Goal: Task Accomplishment & Management: Manage account settings

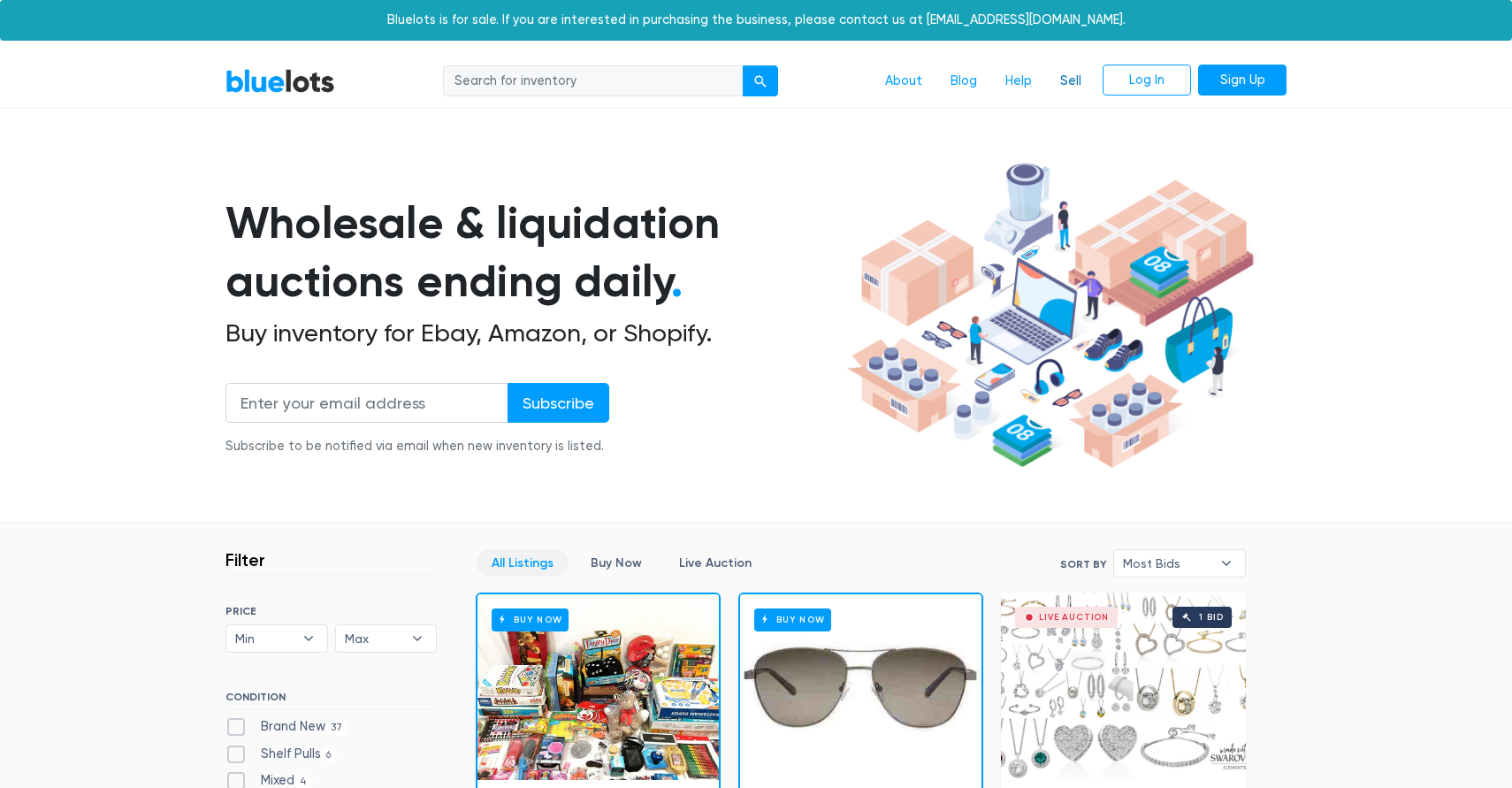
click at [1080, 73] on link "Sell" at bounding box center [1070, 81] width 50 height 33
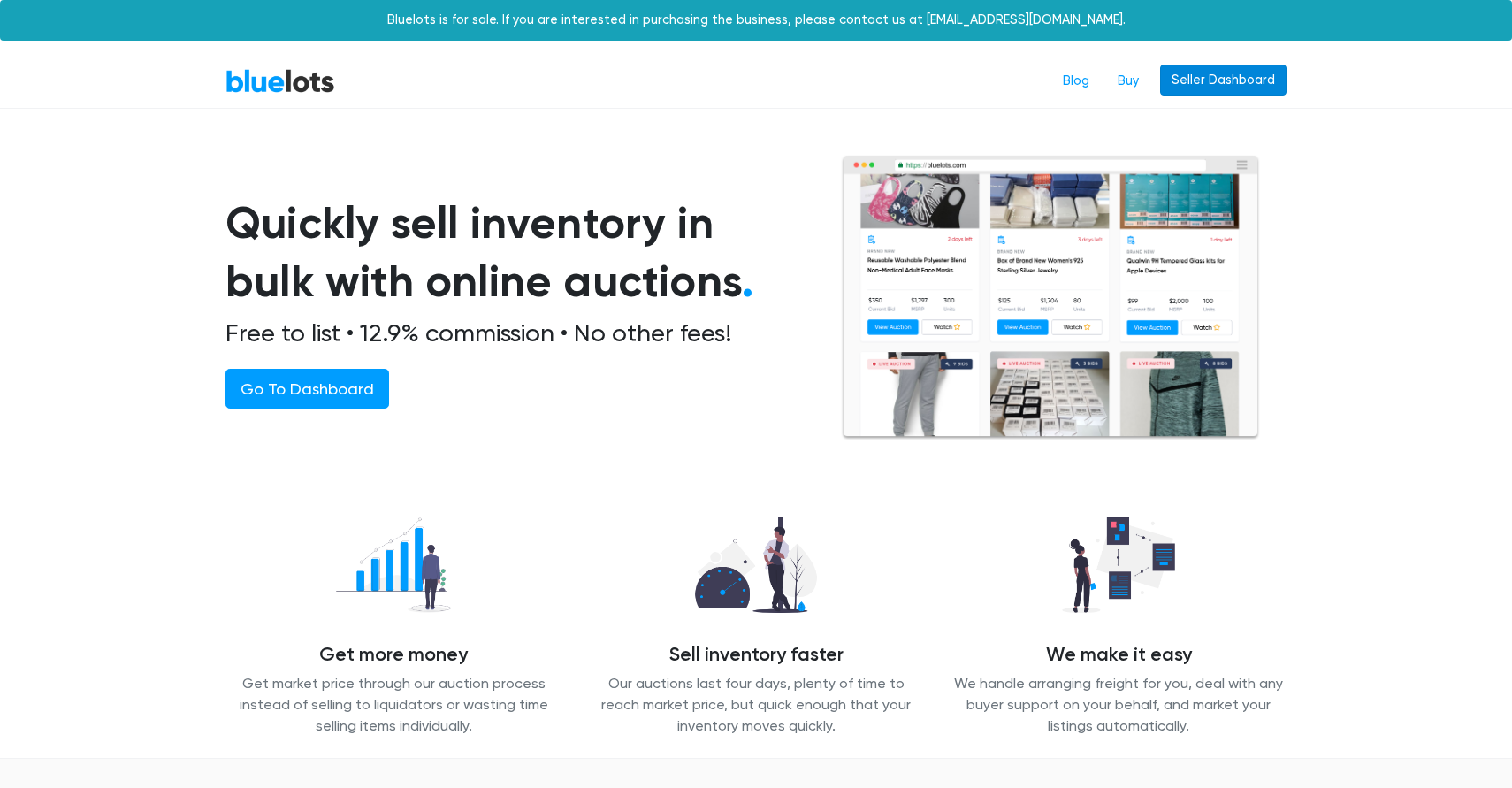
click at [1244, 87] on link "Seller Dashboard" at bounding box center [1223, 80] width 126 height 32
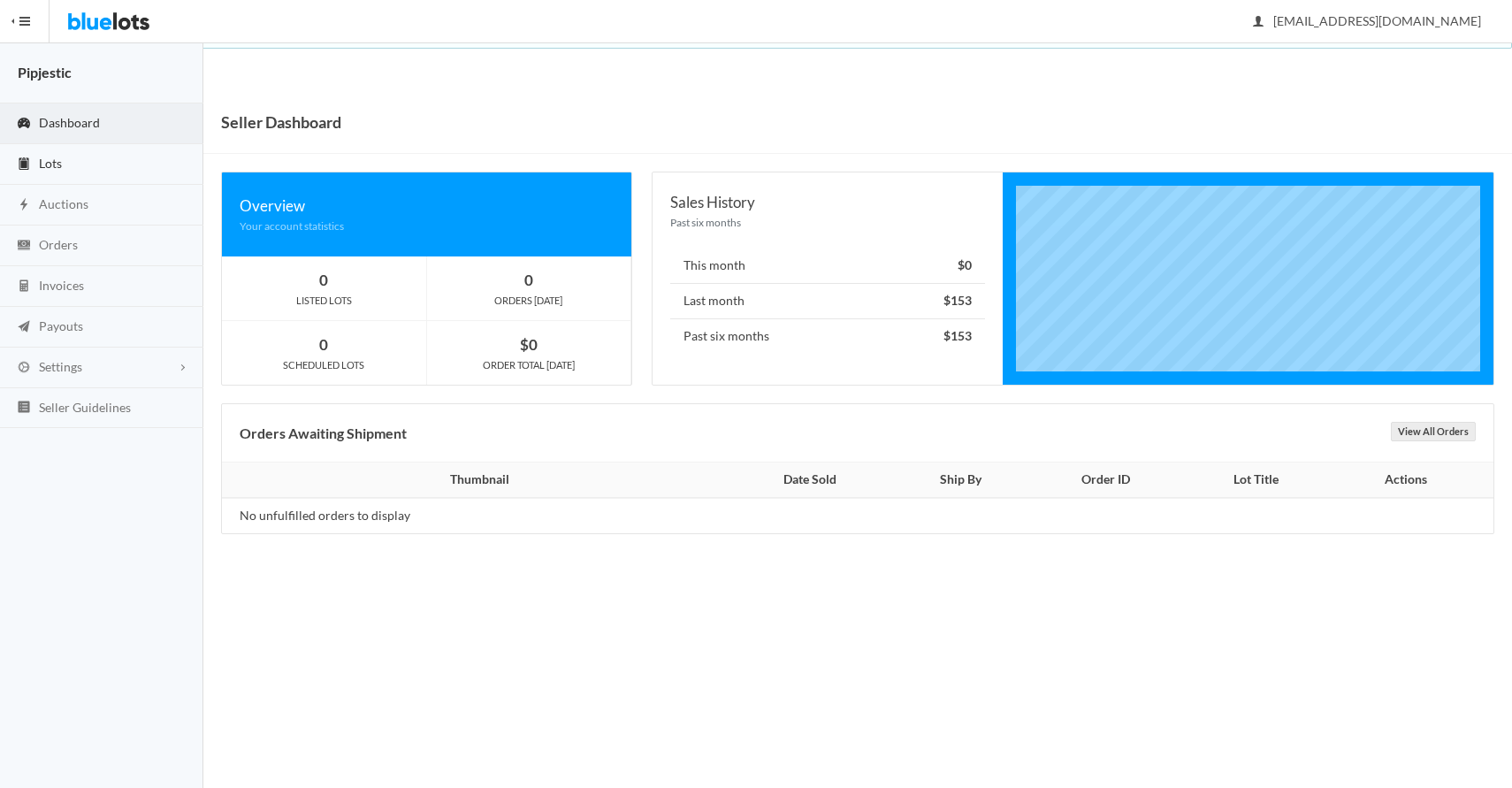
click at [79, 159] on link "Lots" at bounding box center [102, 164] width 203 height 41
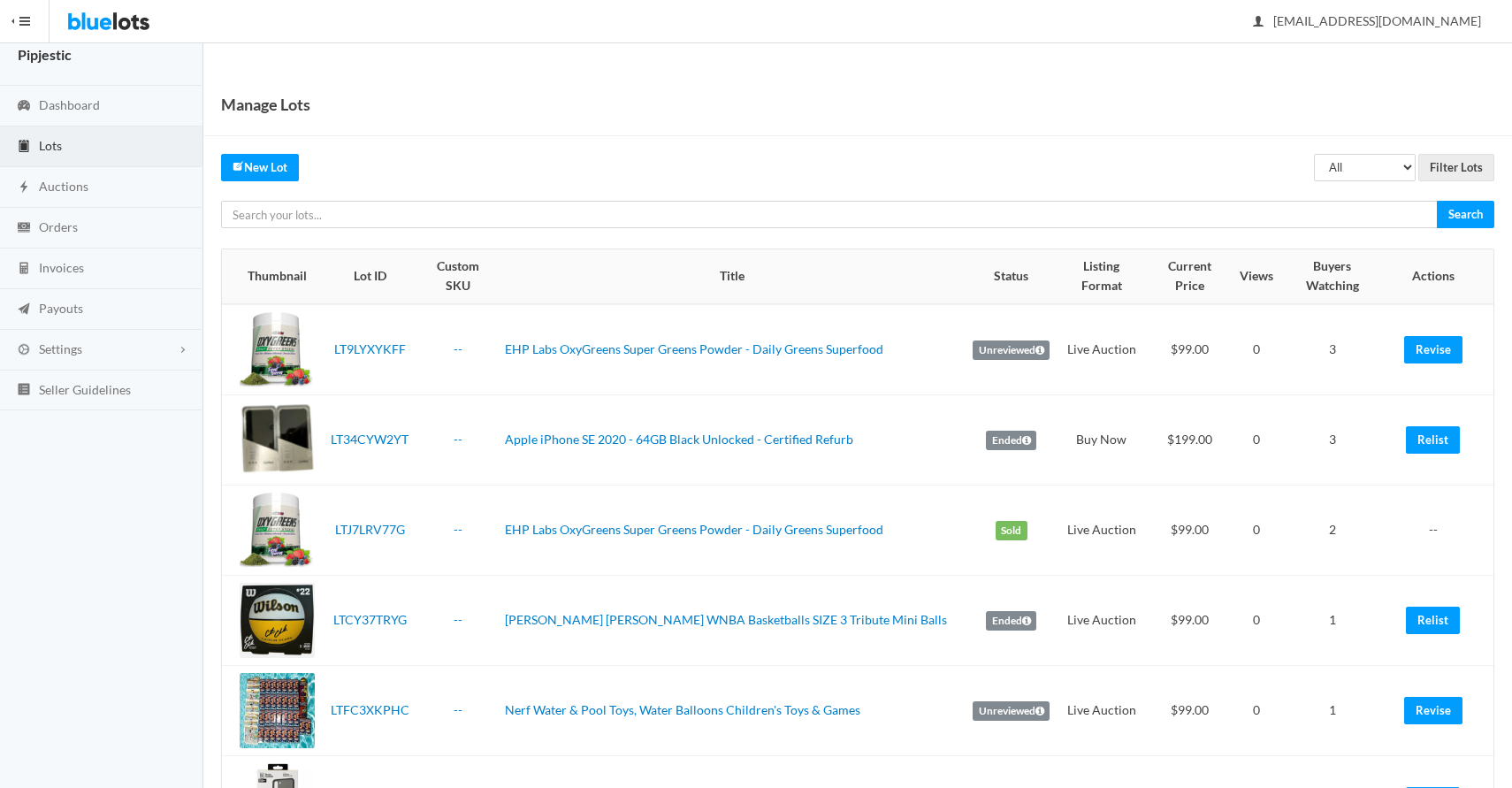
scroll to position [23, 0]
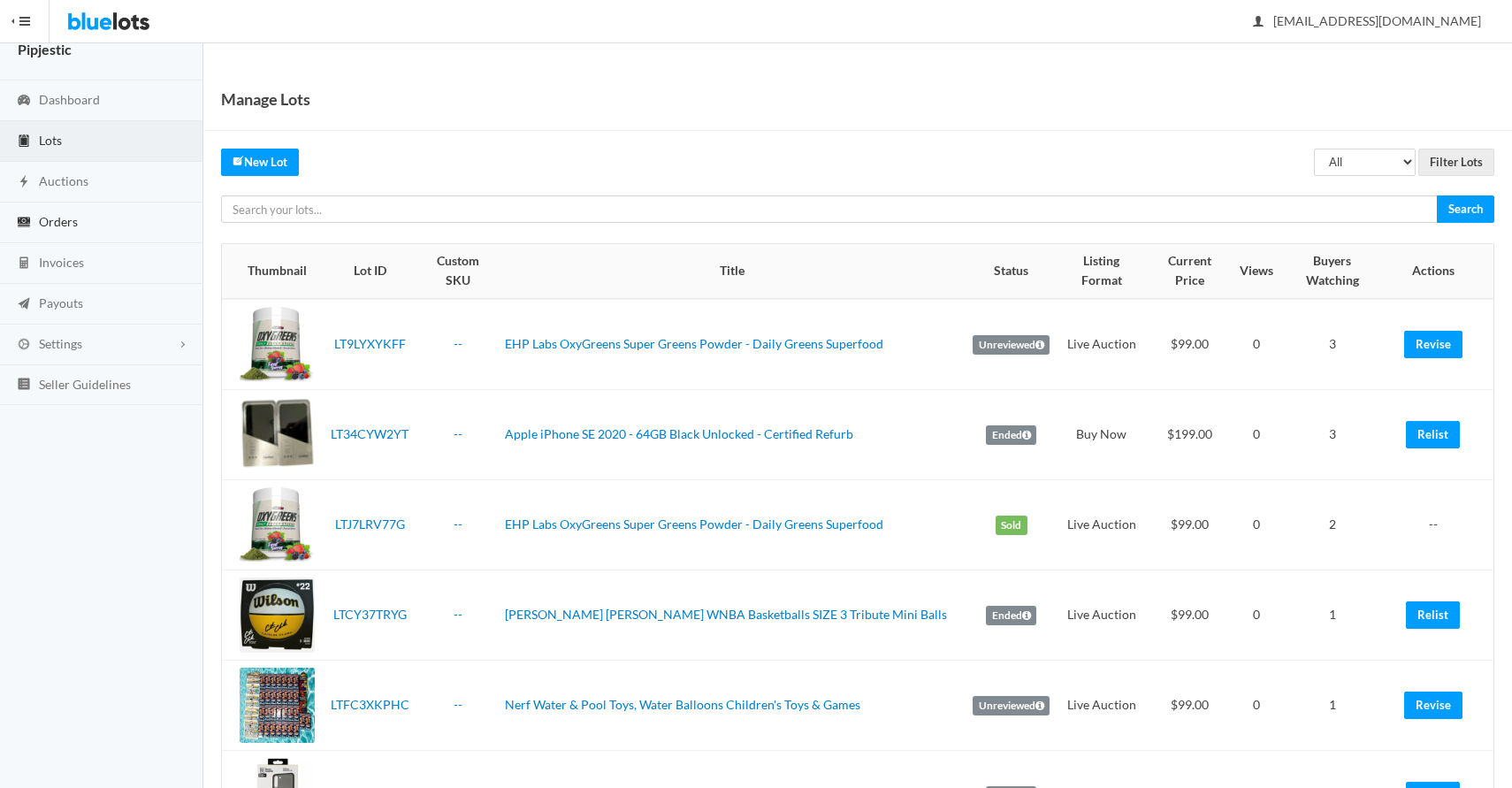
click at [68, 234] on link "Orders" at bounding box center [102, 222] width 203 height 41
